Goal: Task Accomplishment & Management: Complete application form

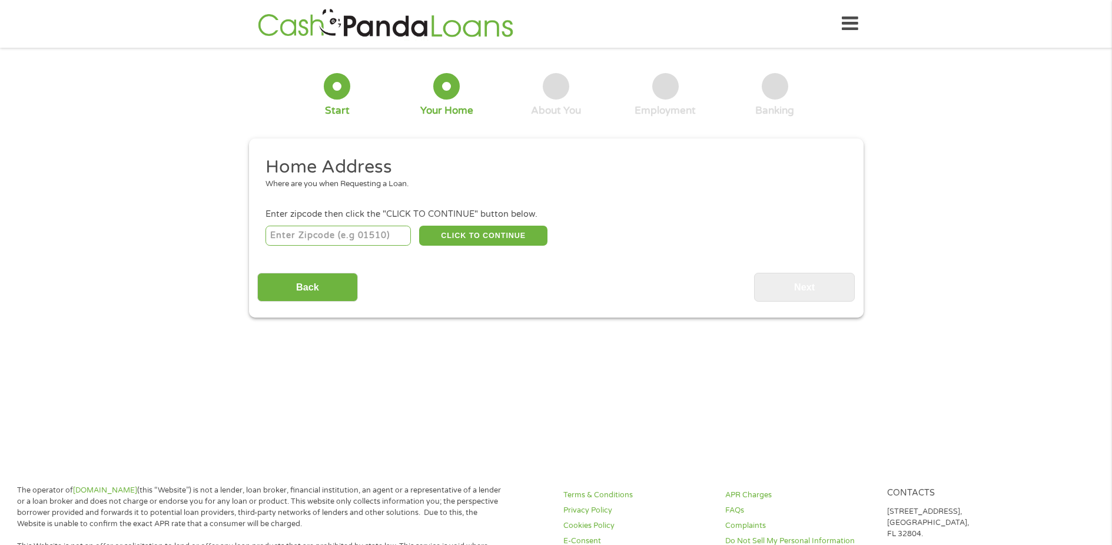
click at [343, 236] on input "number" at bounding box center [338, 236] width 145 height 20
type input "98665"
select select "[US_STATE]"
click at [482, 236] on button "CLICK TO CONTINUE" at bounding box center [483, 236] width 128 height 20
type input "98665"
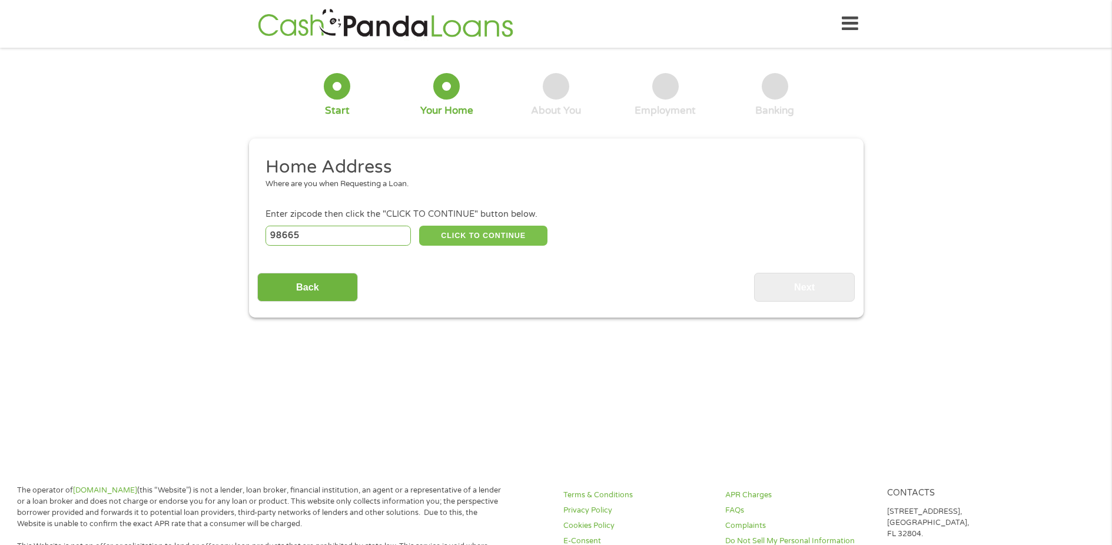
type input "[GEOGRAPHIC_DATA]"
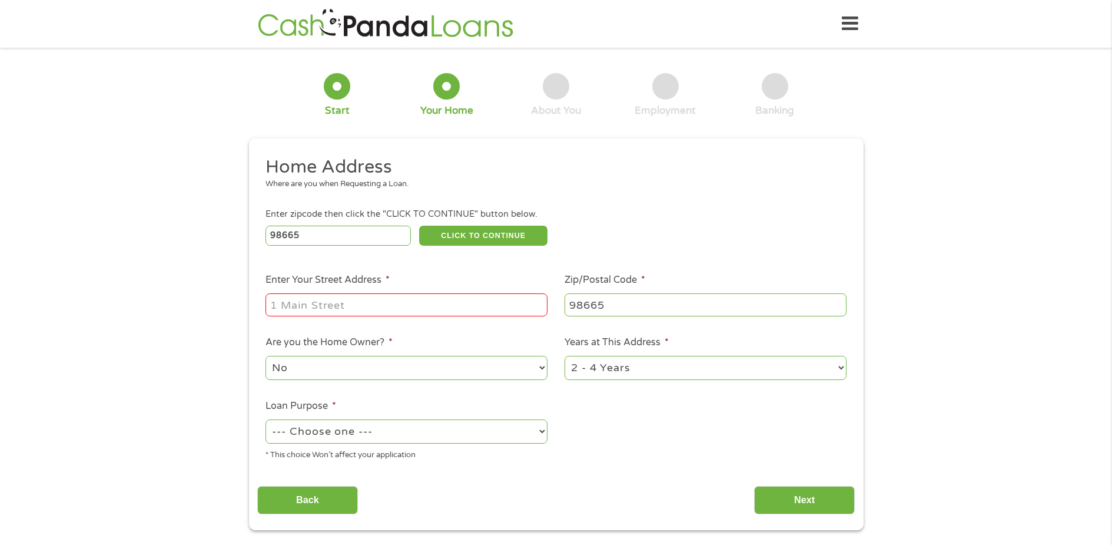
click at [395, 306] on input "Enter Your Street Address *" at bounding box center [407, 304] width 282 height 22
type input "[STREET_ADDRESS]"
click at [617, 369] on select "1 Year or less 1 - 2 Years 2 - 4 Years Over 4 Years" at bounding box center [706, 368] width 282 height 24
select select "24months"
click at [565, 356] on select "1 Year or less 1 - 2 Years 2 - 4 Years Over 4 Years" at bounding box center [706, 368] width 282 height 24
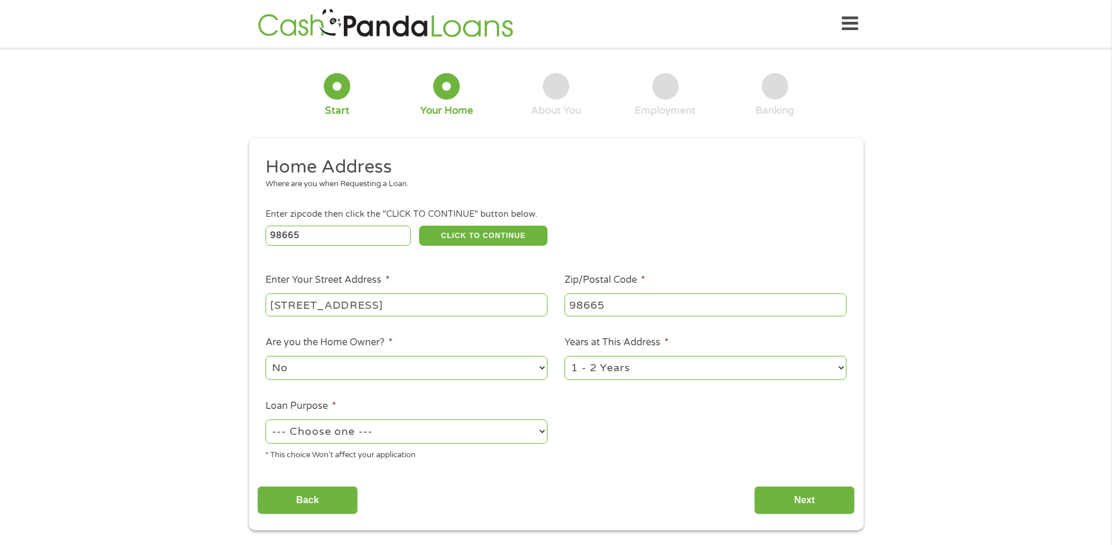
click at [458, 431] on select "--- Choose one --- Pay Bills Debt Consolidation Home Improvement Major Purchase…" at bounding box center [407, 431] width 282 height 24
select select "paybills"
click at [266, 419] on select "--- Choose one --- Pay Bills Debt Consolidation Home Improvement Major Purchase…" at bounding box center [407, 431] width 282 height 24
click at [774, 496] on input "Next" at bounding box center [804, 500] width 101 height 29
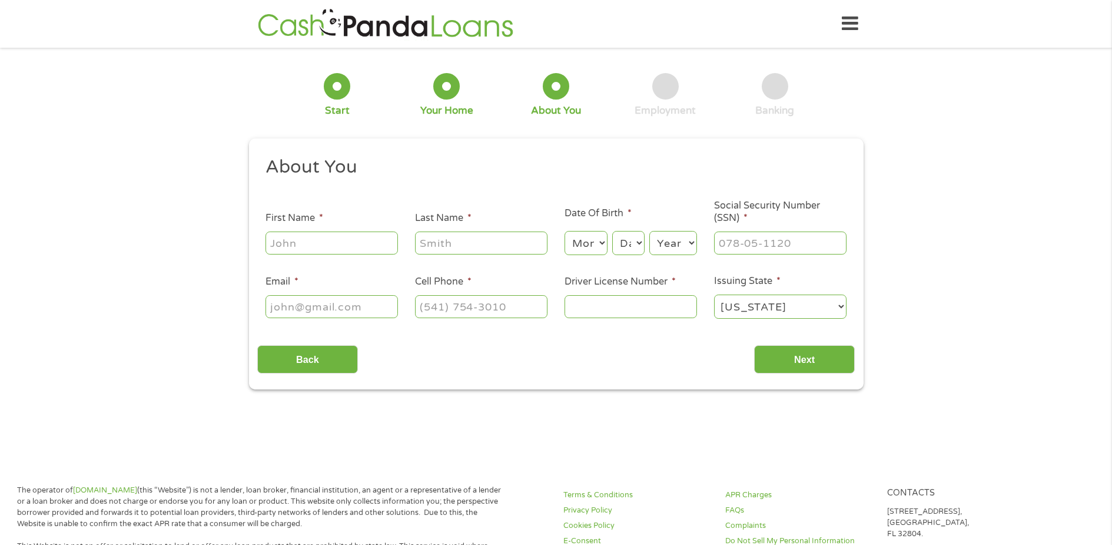
scroll to position [5, 5]
click at [344, 237] on input "First Name *" at bounding box center [332, 242] width 133 height 22
type input "[PERSON_NAME]"
type input "[EMAIL_ADDRESS][DOMAIN_NAME]"
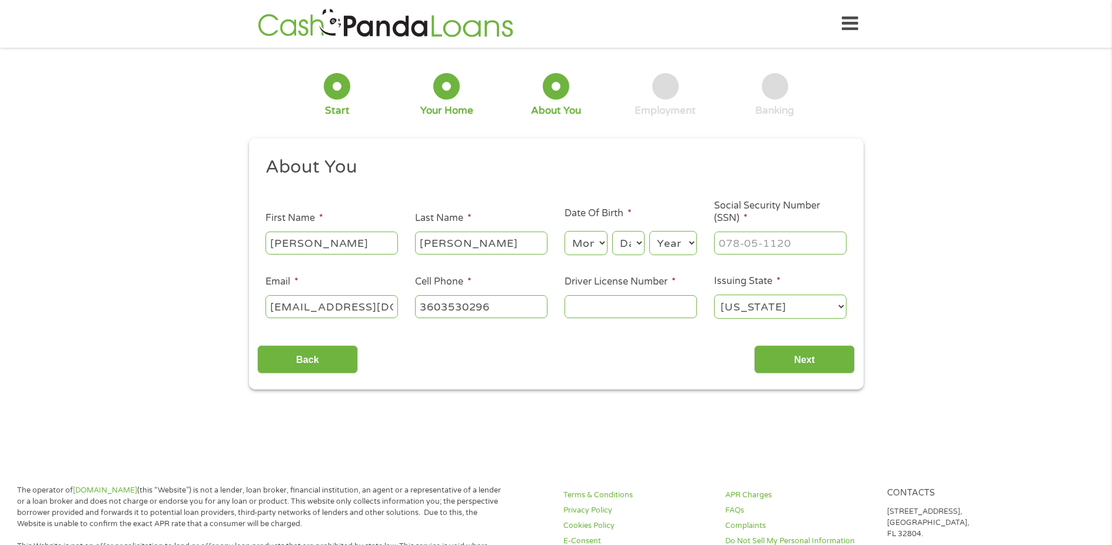
type input "[PHONE_NUMBER]"
click at [591, 240] on select "Month 1 2 3 4 5 6 7 8 9 10 11 12" at bounding box center [586, 243] width 43 height 24
select select "5"
click at [565, 231] on select "Month 1 2 3 4 5 6 7 8 9 10 11 12" at bounding box center [586, 243] width 43 height 24
click at [627, 249] on select "Day 1 2 3 4 5 6 7 8 9 10 11 12 13 14 15 16 17 18 19 20 21 22 23 24 25 26 27 28 …" at bounding box center [628, 243] width 32 height 24
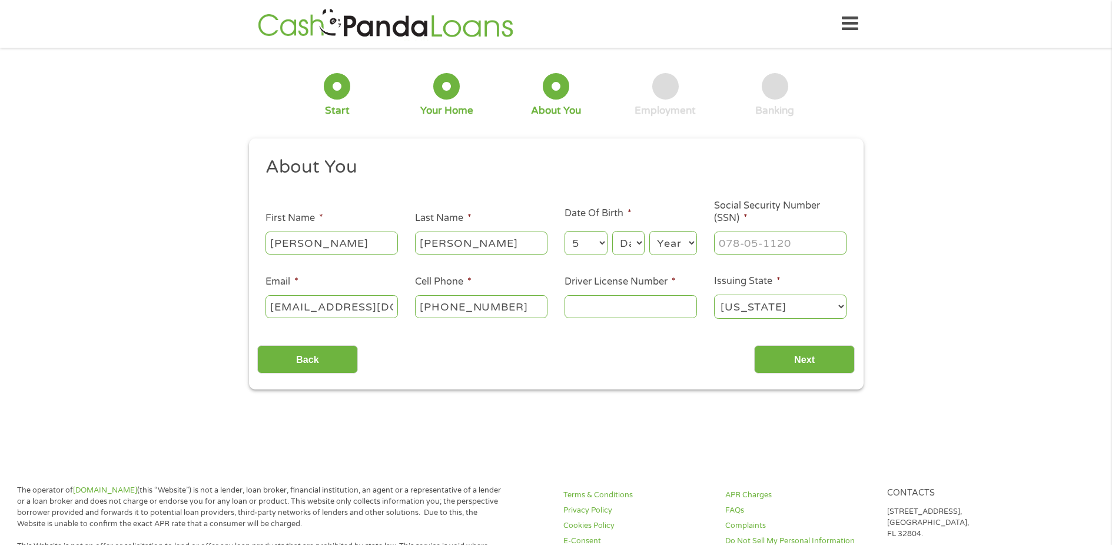
select select "3"
click at [612, 231] on select "Day 1 2 3 4 5 6 7 8 9 10 11 12 13 14 15 16 17 18 19 20 21 22 23 24 25 26 27 28 …" at bounding box center [628, 243] width 32 height 24
click at [677, 235] on select "Year [DATE] 2006 2005 2004 2003 2002 2001 2000 1999 1998 1997 1996 1995 1994 19…" at bounding box center [674, 243] width 48 height 24
select select "1989"
click at [650, 231] on select "Year [DATE] 2006 2005 2004 2003 2002 2001 2000 1999 1998 1997 1996 1995 1994 19…" at bounding box center [674, 243] width 48 height 24
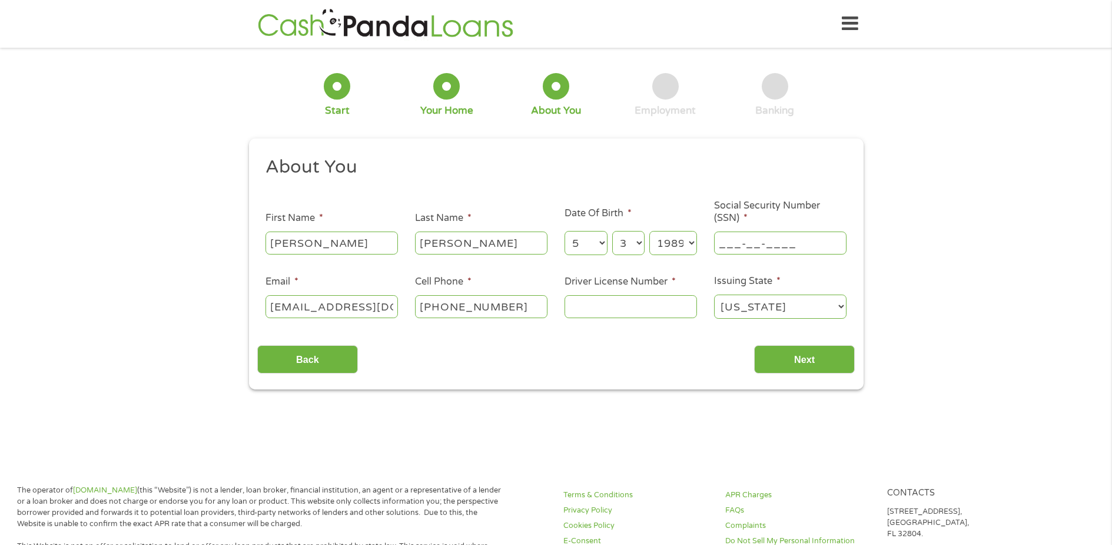
click at [778, 244] on input "___-__-____" at bounding box center [780, 242] width 133 height 22
type input "535-15-4634"
click at [615, 316] on input "Driver License Number *" at bounding box center [631, 306] width 133 height 22
click at [620, 311] on input "Driver License Number *" at bounding box center [631, 306] width 133 height 22
type input "WDL3PB28993B"
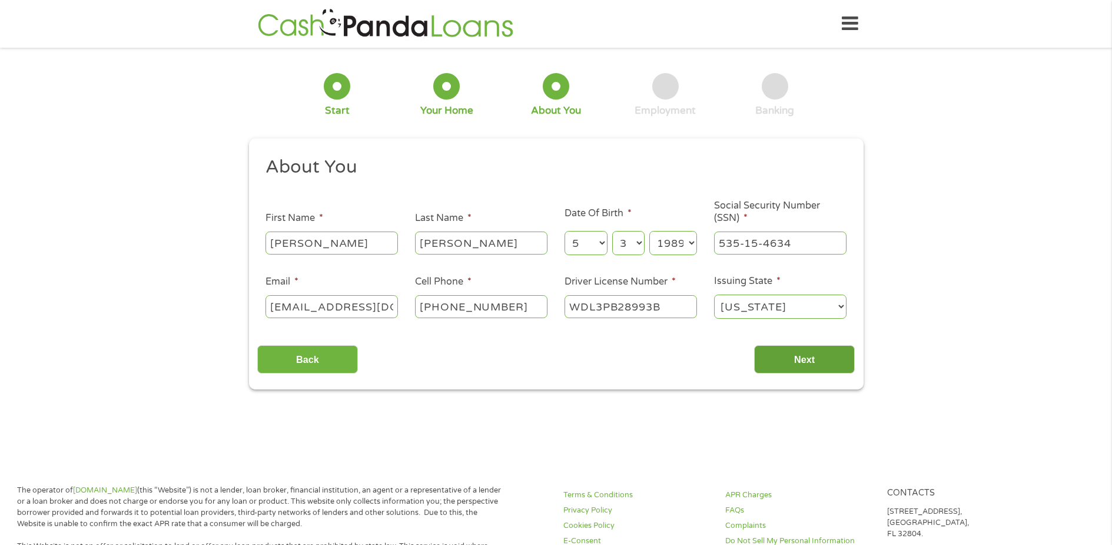
click at [771, 353] on input "Next" at bounding box center [804, 359] width 101 height 29
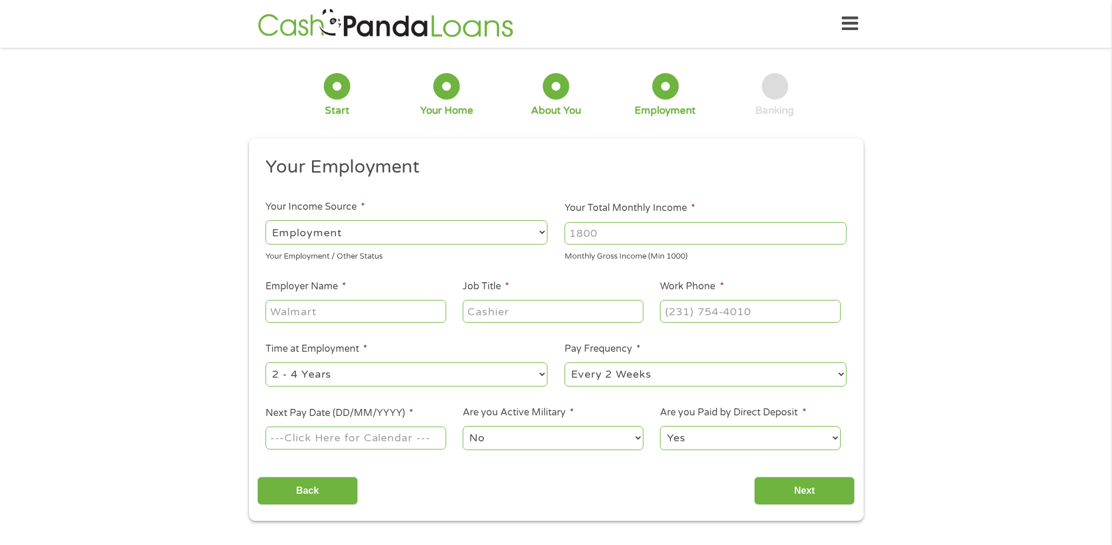
click at [615, 231] on input "Your Total Monthly Income *" at bounding box center [706, 233] width 282 height 22
type input "4000"
click at [349, 309] on input "Employer Name *" at bounding box center [356, 311] width 180 height 22
type input "DoorDash"
type input "Dasher"
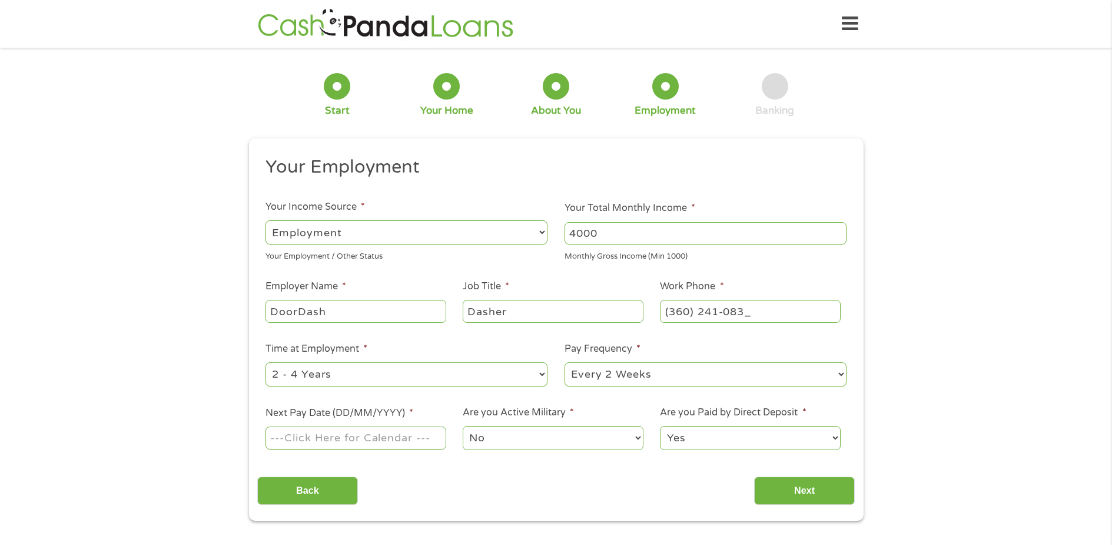
type input "[PHONE_NUMBER]"
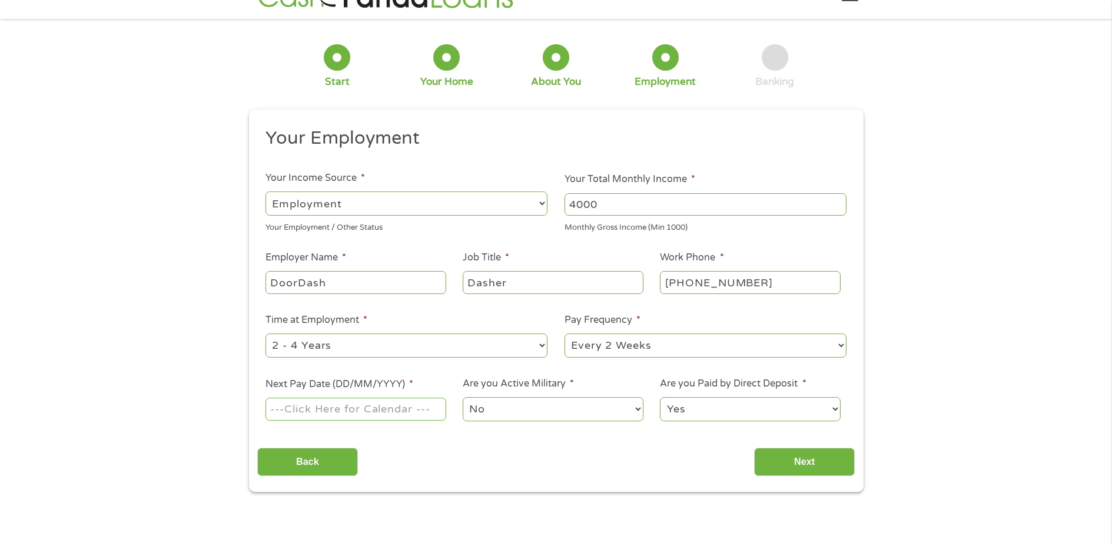
scroll to position [59, 0]
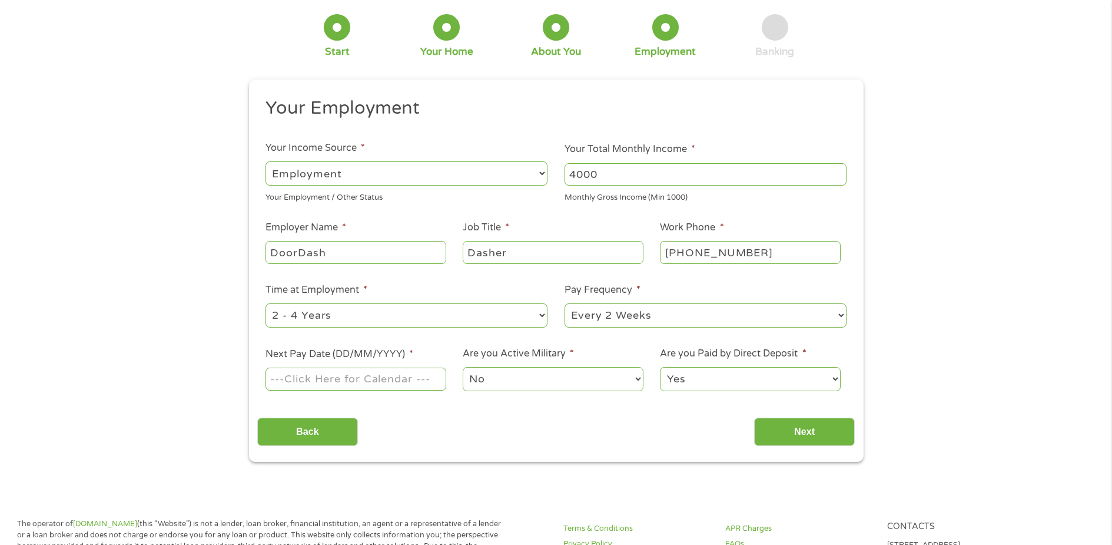
click at [375, 310] on select "--- Choose one --- 1 Year or less 1 - 2 Years 2 - 4 Years Over 4 Years" at bounding box center [407, 315] width 282 height 24
click at [622, 318] on select "--- Choose one --- Every 2 Weeks Every Week Monthly Semi-Monthly" at bounding box center [706, 315] width 282 height 24
select select "monthly"
click at [565, 303] on select "--- Choose one --- Every 2 Weeks Every Week Monthly Semi-Monthly" at bounding box center [706, 315] width 282 height 24
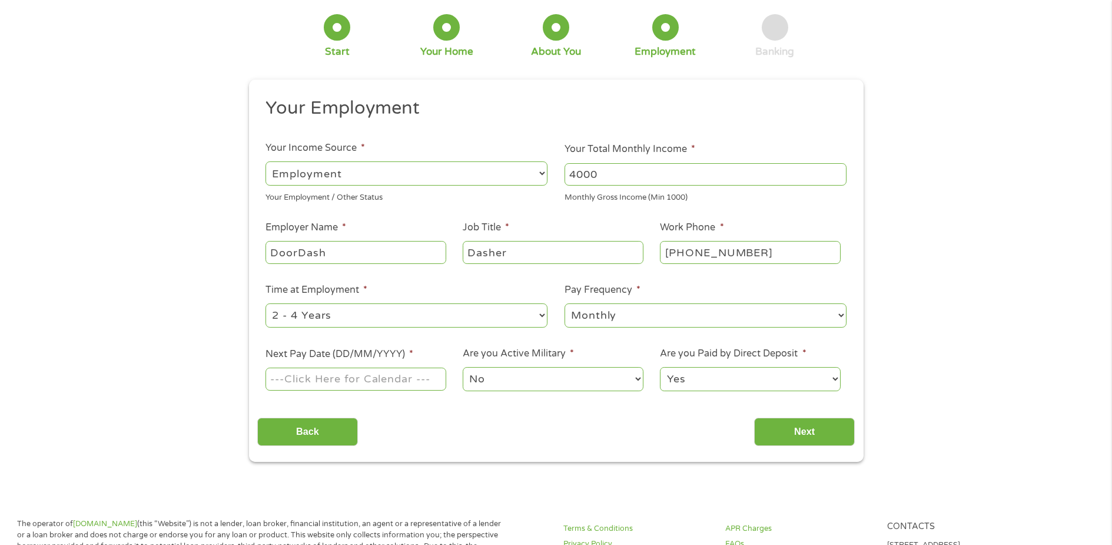
click at [366, 383] on input "Next Pay Date (DD/MM/YYYY) *" at bounding box center [356, 378] width 180 height 22
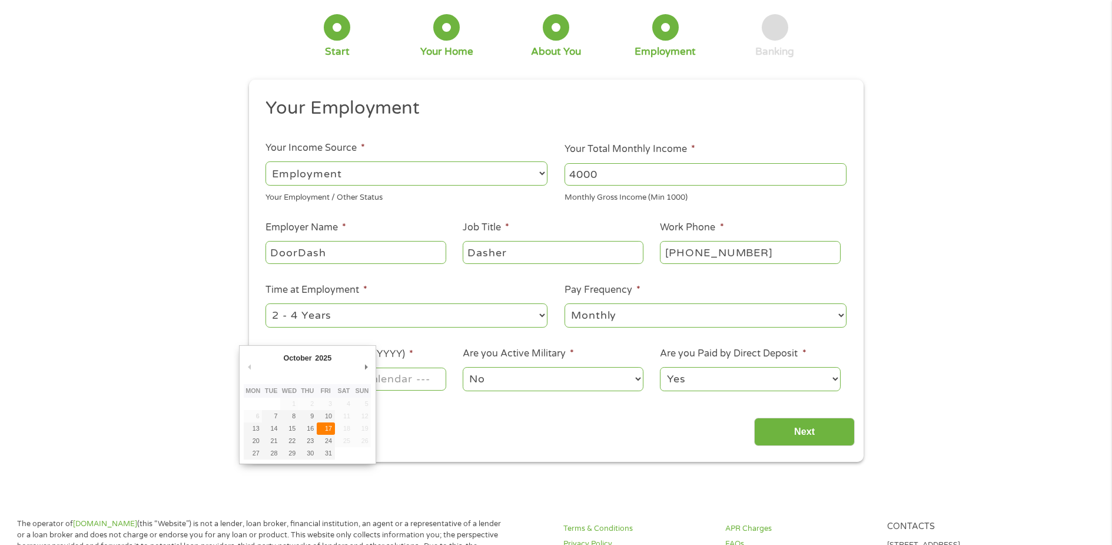
type input "[DATE]"
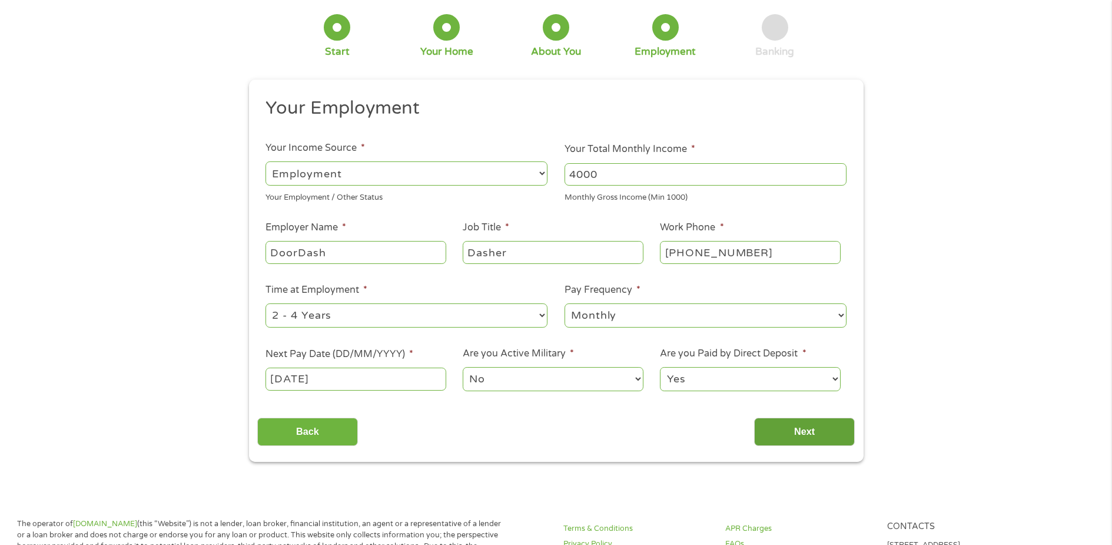
click at [783, 439] on input "Next" at bounding box center [804, 432] width 101 height 29
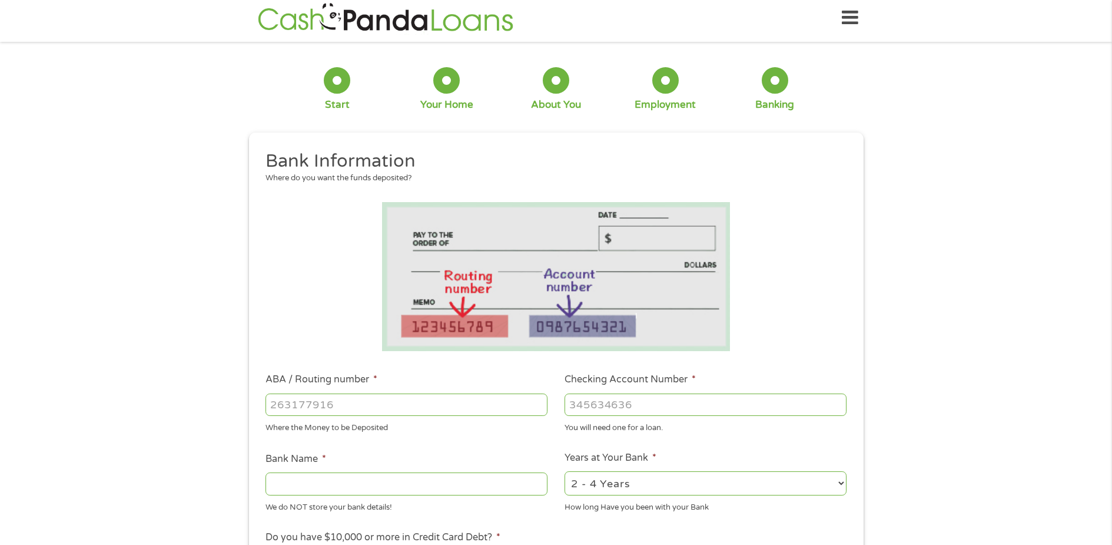
scroll to position [0, 0]
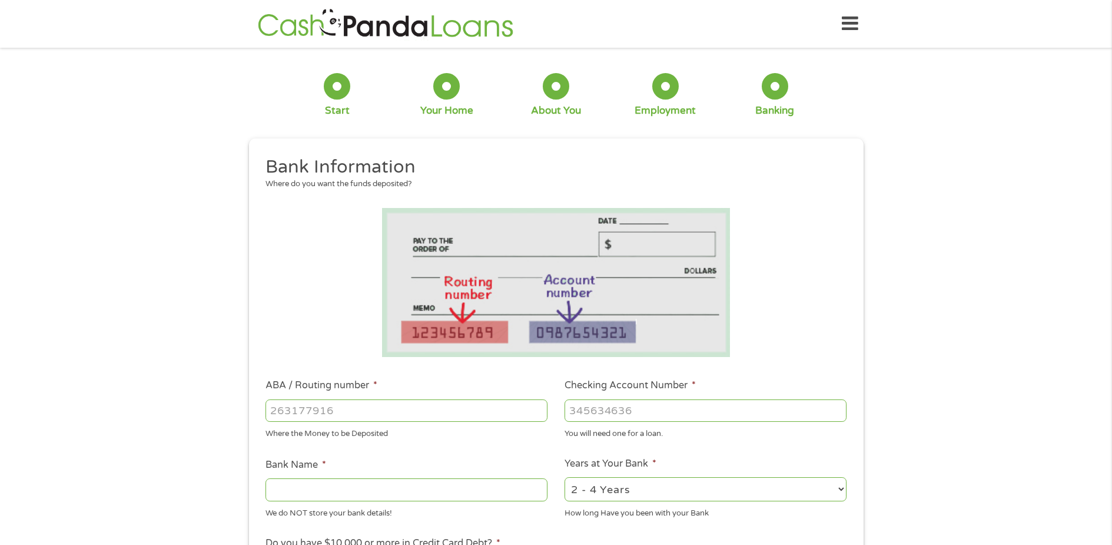
click at [409, 414] on input "ABA / Routing number *" at bounding box center [407, 410] width 282 height 22
type input "323380766"
type input "FIBRE FEDERAL CREDIT UNION"
type input "323380766"
click at [643, 420] on input "Checking Account Number *" at bounding box center [706, 410] width 282 height 22
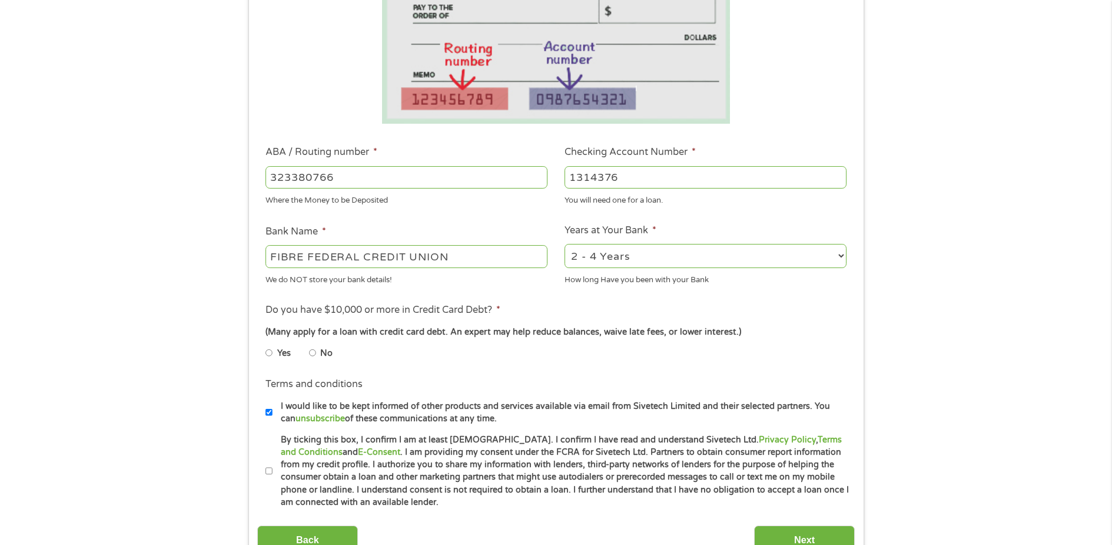
scroll to position [236, 0]
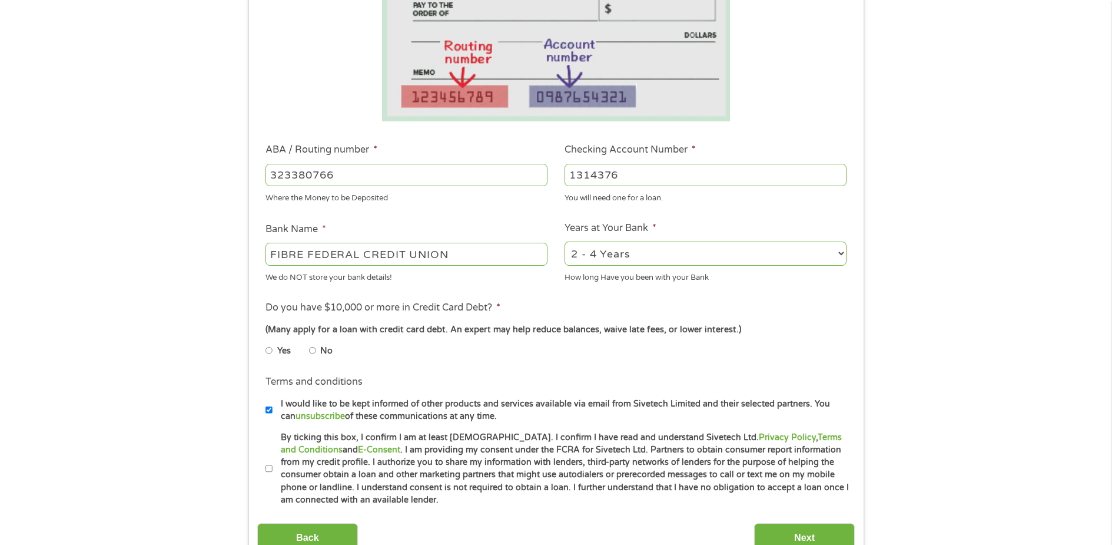
type input "1314376"
click at [717, 253] on select "2 - 4 Years 6 - 12 Months 1 - 2 Years Over 4 Years" at bounding box center [706, 253] width 282 height 24
select select "60months"
click at [565, 241] on select "2 - 4 Years 6 - 12 Months 1 - 2 Years Over 4 Years" at bounding box center [706, 253] width 282 height 24
click at [312, 349] on input "No" at bounding box center [312, 350] width 7 height 19
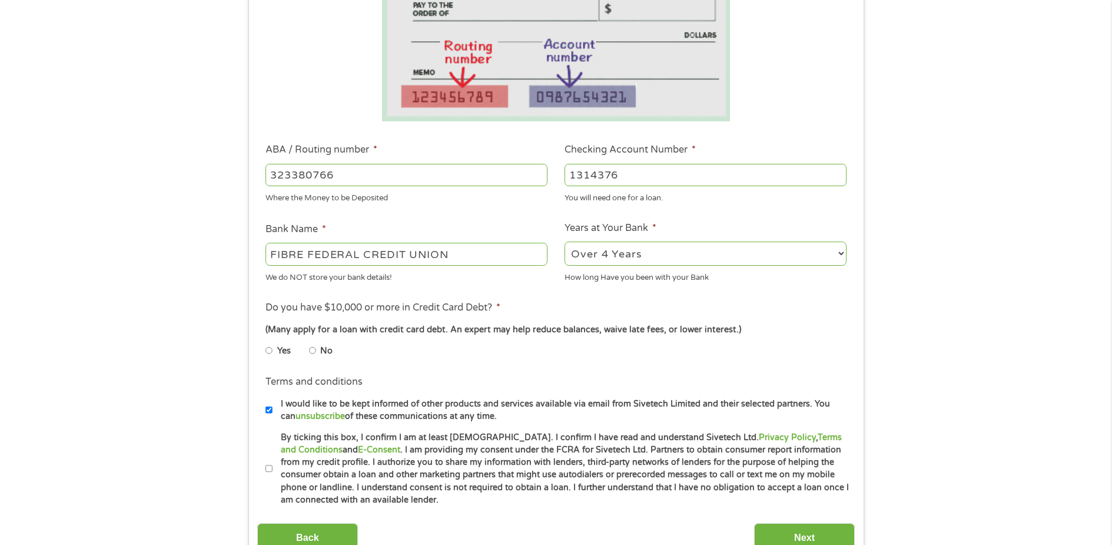
radio input "true"
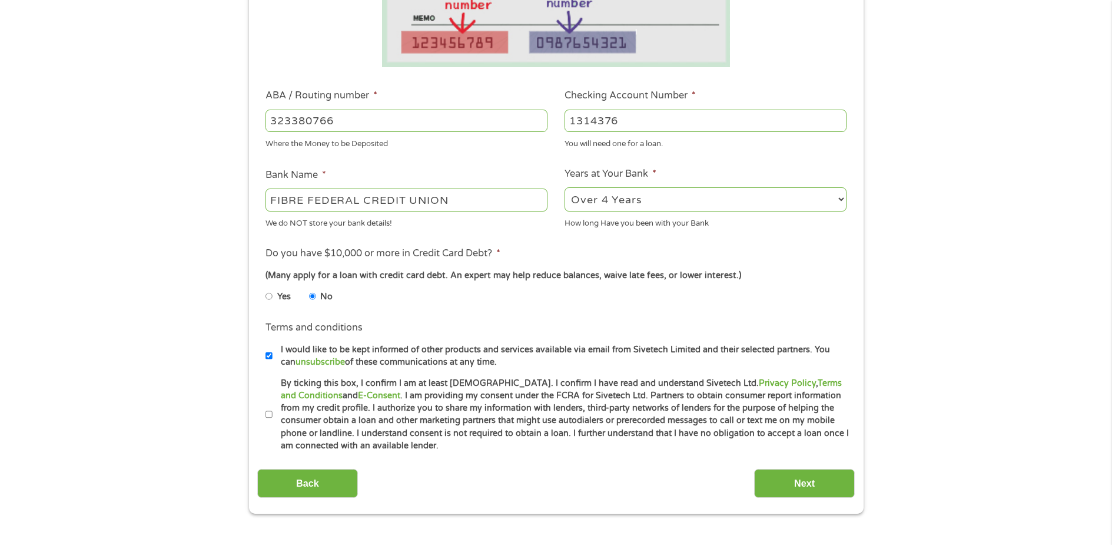
scroll to position [294, 0]
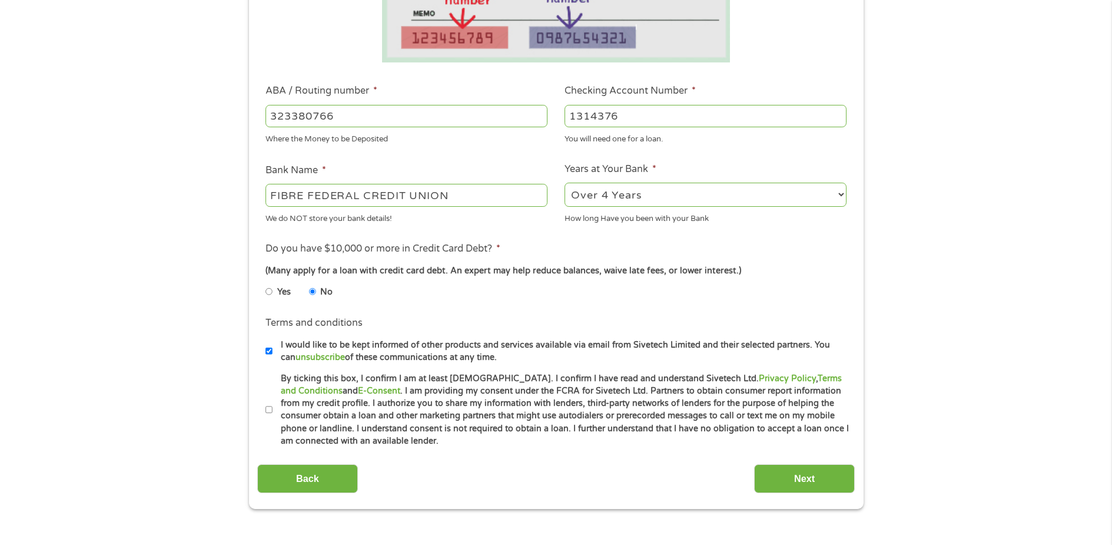
click at [268, 409] on input "By ticking this box, I confirm I am at least [DEMOGRAPHIC_DATA]. I confirm I ha…" at bounding box center [269, 409] width 7 height 19
checkbox input "true"
click at [270, 350] on input "I would like to be kept informed of other products and services available via e…" at bounding box center [269, 351] width 7 height 19
checkbox input "false"
click at [800, 482] on input "Next" at bounding box center [804, 478] width 101 height 29
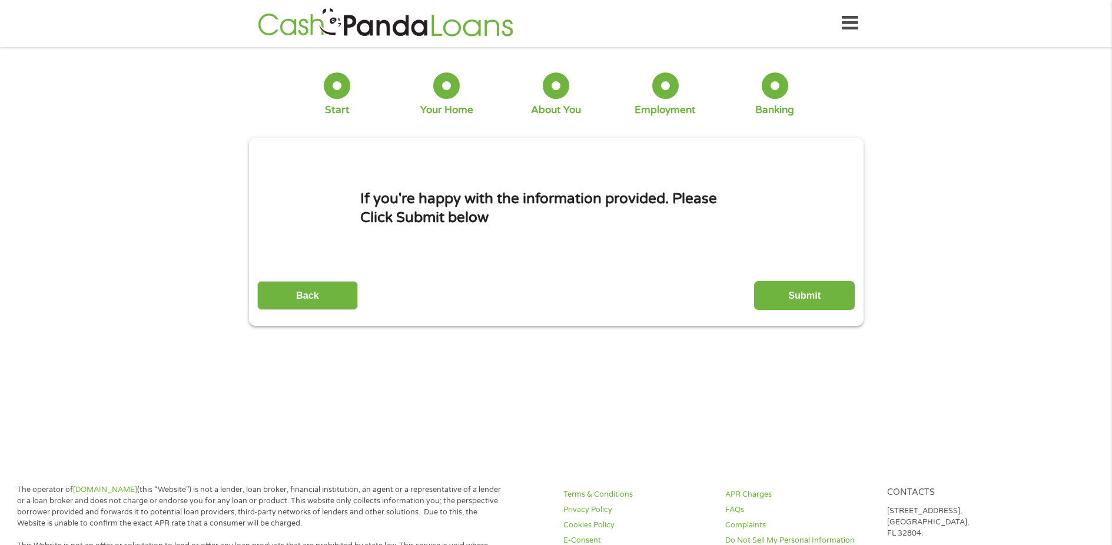
scroll to position [0, 0]
click at [790, 292] on input "Submit" at bounding box center [804, 296] width 101 height 29
